Goal: Use online tool/utility: Utilize a website feature to perform a specific function

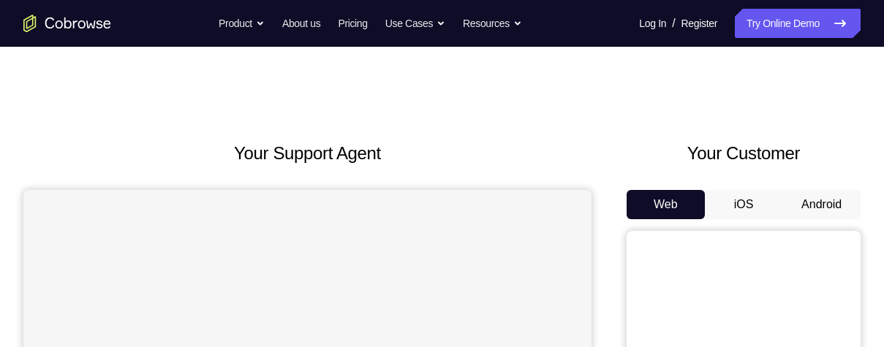
click at [827, 205] on button "Android" at bounding box center [821, 204] width 78 height 29
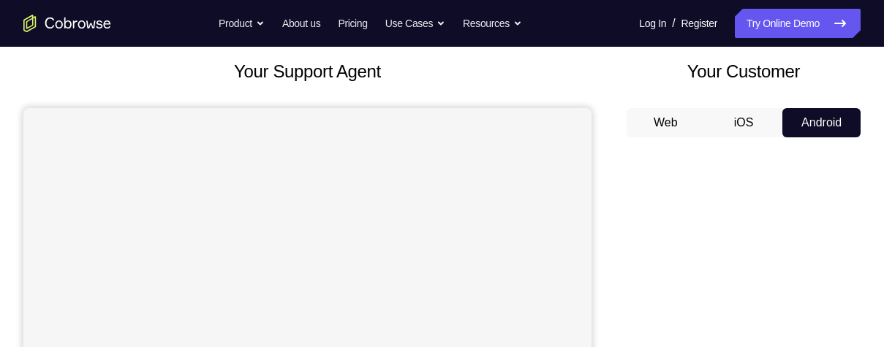
scroll to position [80, 0]
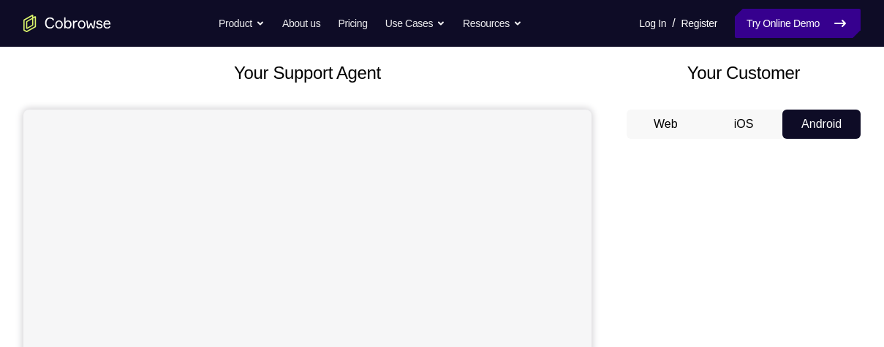
click at [765, 23] on link "Try Online Demo" at bounding box center [798, 23] width 126 height 29
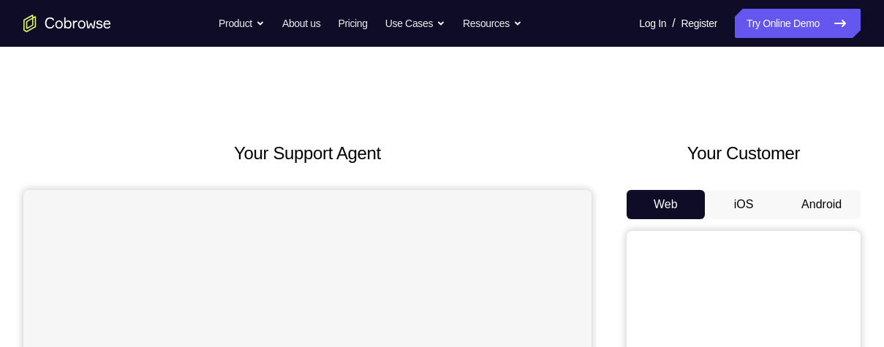
click at [824, 206] on button "Android" at bounding box center [821, 204] width 78 height 29
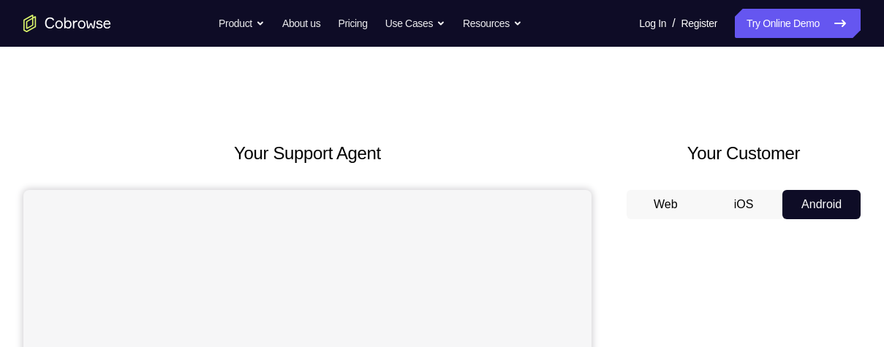
click at [667, 211] on button "Web" at bounding box center [666, 204] width 78 height 29
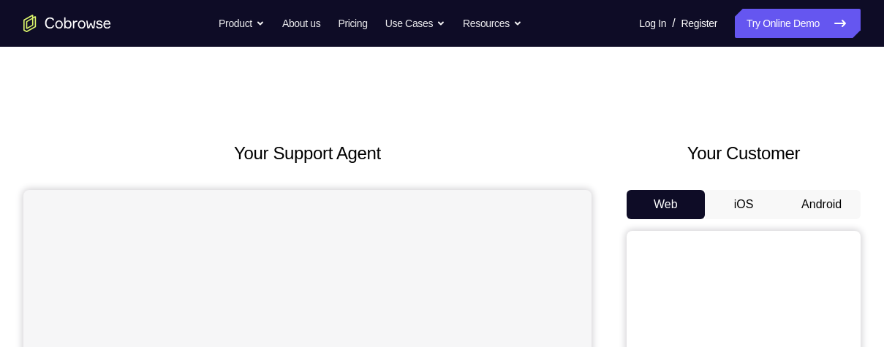
click at [823, 192] on button "Android" at bounding box center [821, 204] width 78 height 29
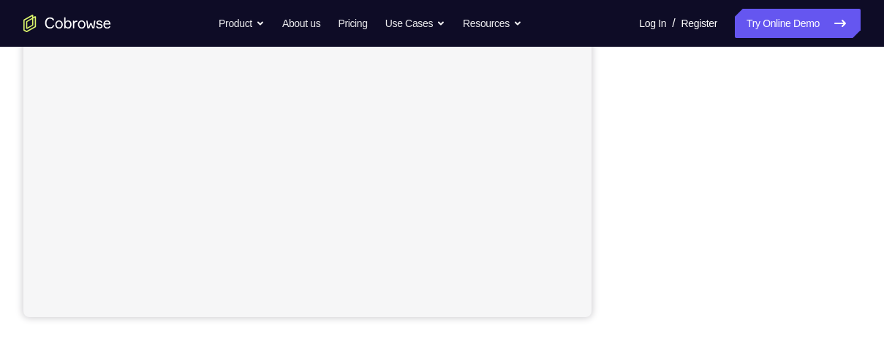
scroll to position [364, 0]
